Goal: Check status: Check status

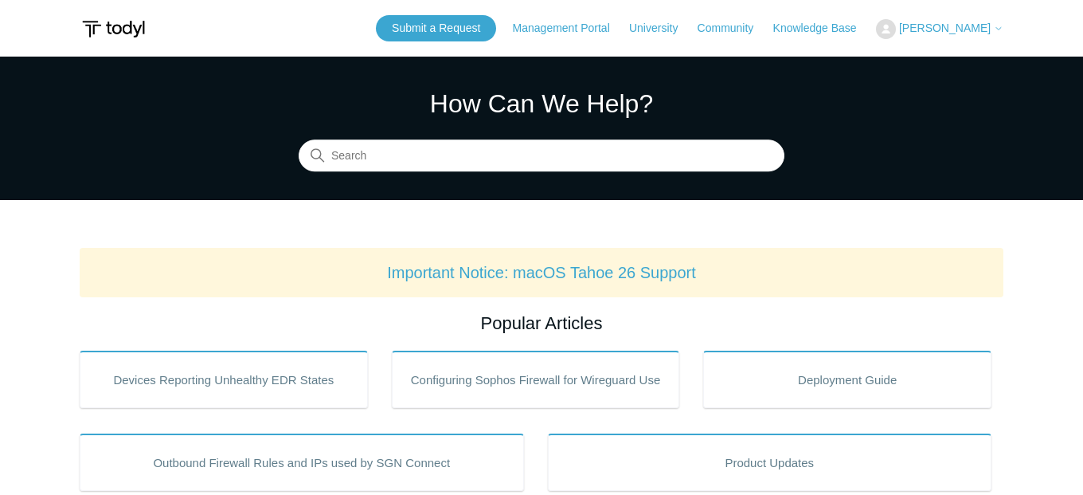
click at [940, 29] on span "[PERSON_NAME]" at bounding box center [945, 28] width 92 height 13
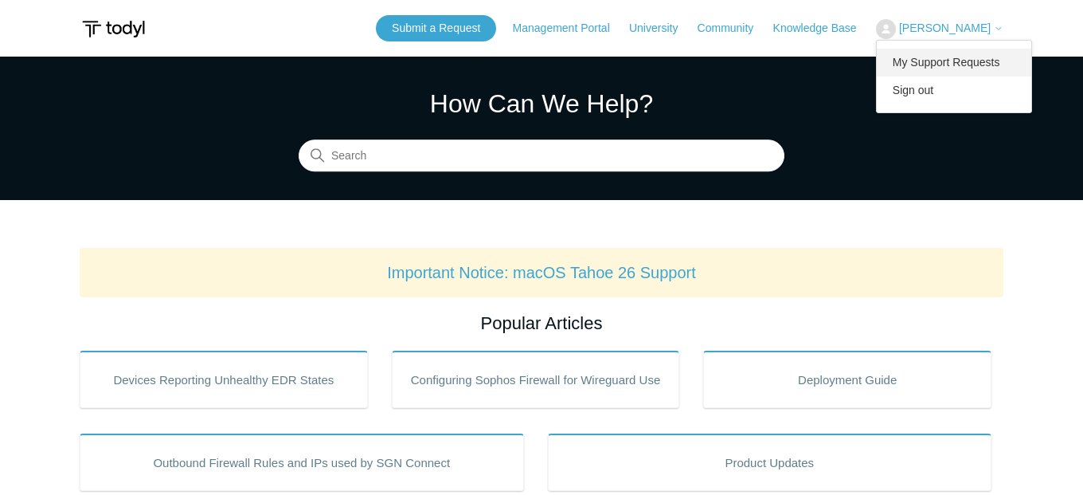
click at [937, 57] on link "My Support Requests" at bounding box center [954, 63] width 155 height 28
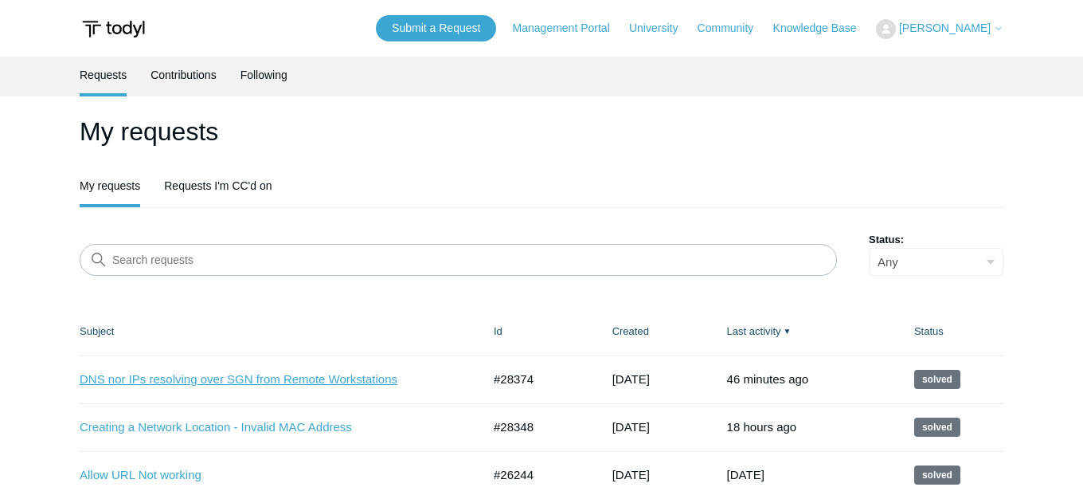
click at [320, 380] on link "DNS nor IPs resolving over SGN from Remote Workstations" at bounding box center [269, 379] width 378 height 18
